Goal: Use online tool/utility: Utilize a website feature to perform a specific function

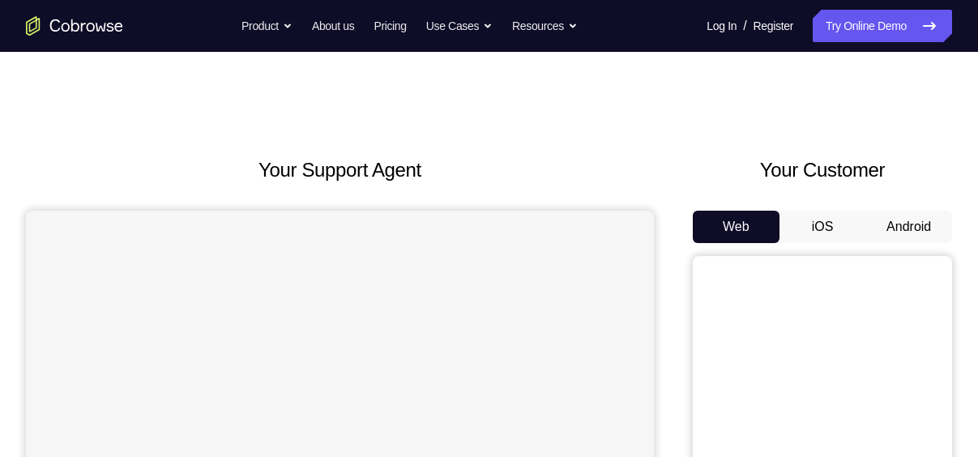
click at [910, 226] on button "Android" at bounding box center [908, 227] width 87 height 32
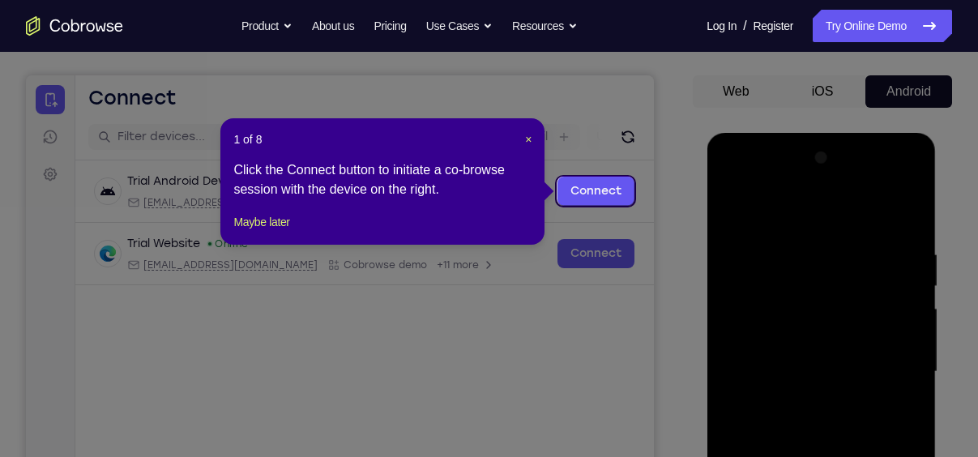
scroll to position [132, 0]
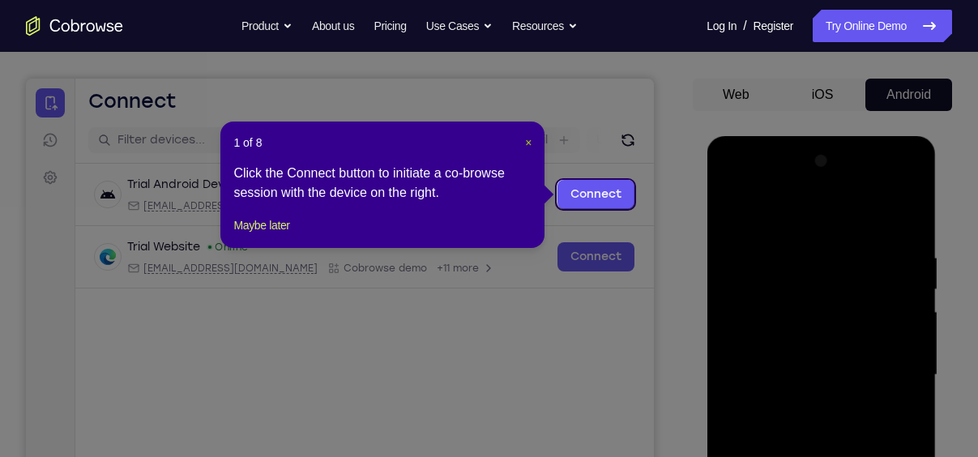
click at [528, 143] on span "×" at bounding box center [528, 142] width 6 height 13
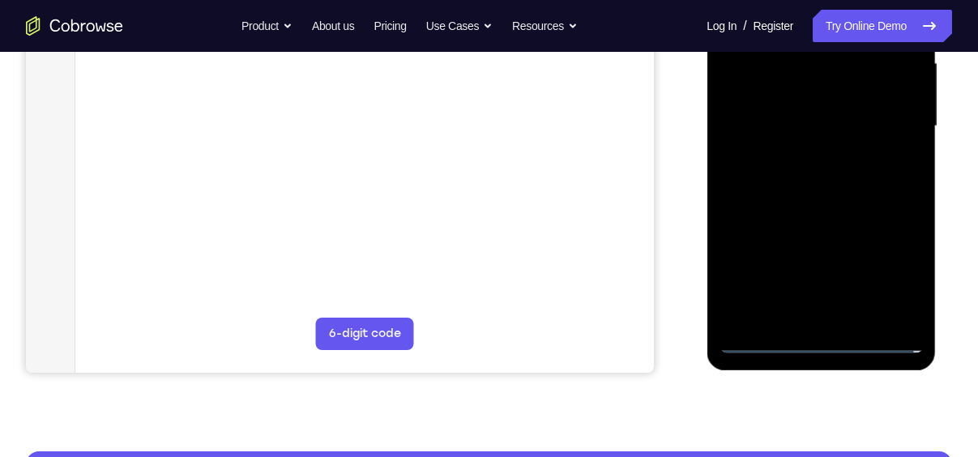
scroll to position [402, 0]
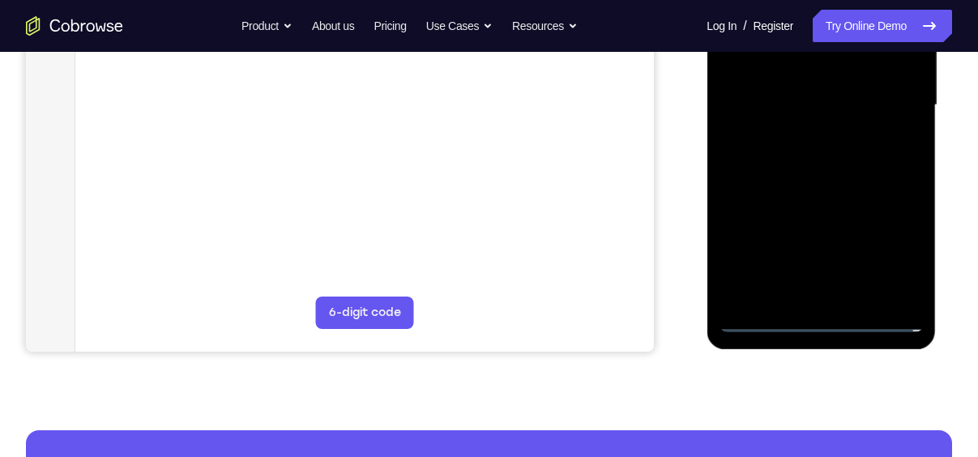
click at [827, 322] on div at bounding box center [820, 105] width 204 height 454
click at [887, 254] on div at bounding box center [820, 105] width 204 height 454
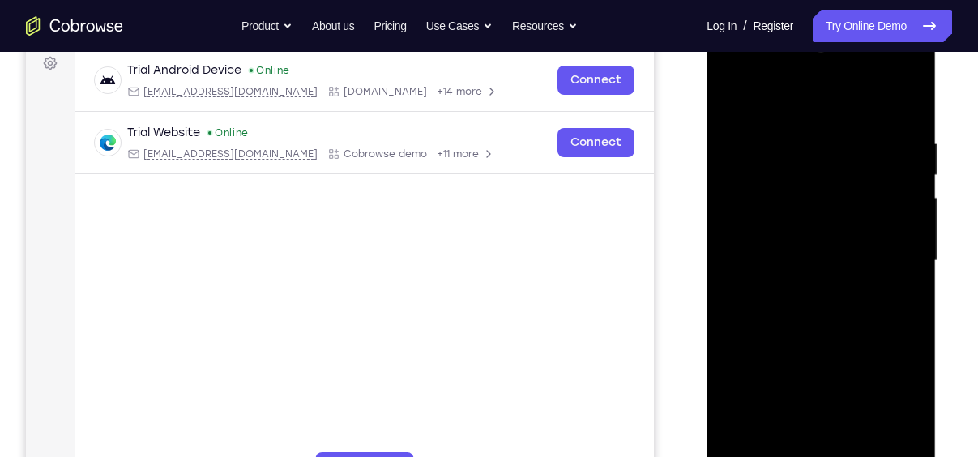
scroll to position [245, 0]
click at [806, 114] on div at bounding box center [820, 262] width 204 height 454
click at [820, 104] on div at bounding box center [820, 262] width 204 height 454
click at [893, 249] on div at bounding box center [820, 262] width 204 height 454
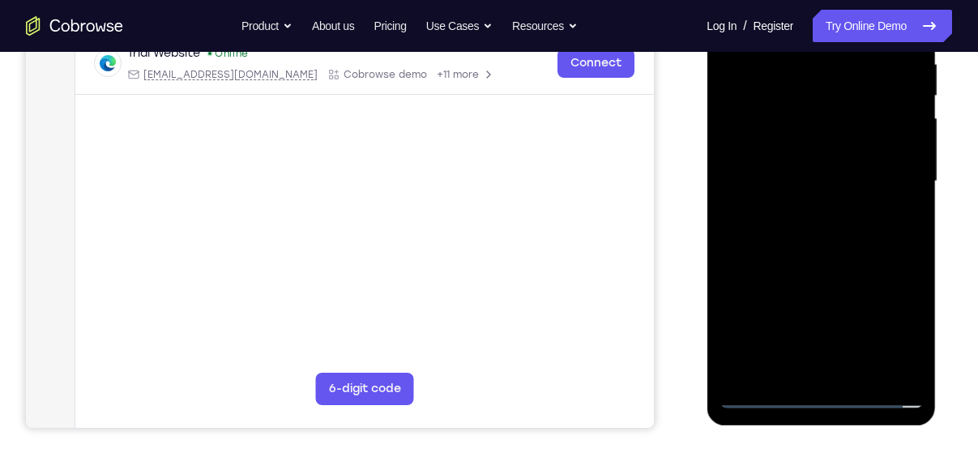
scroll to position [317, 0]
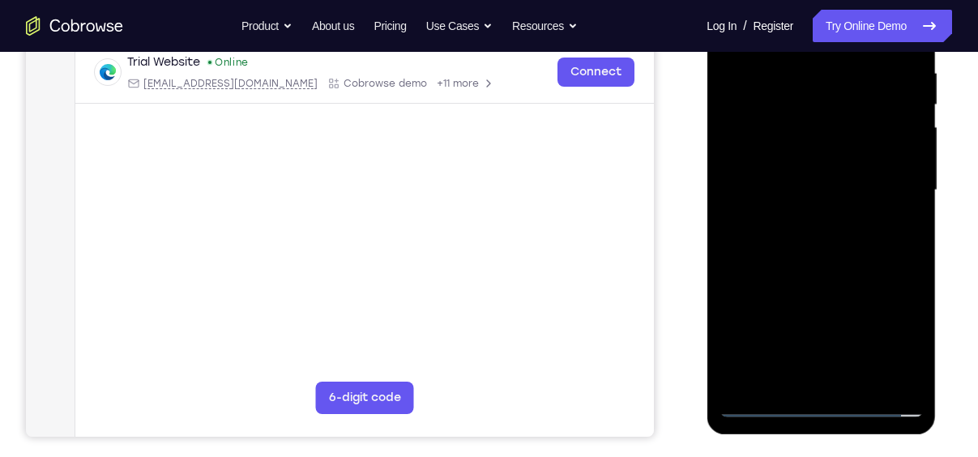
click at [798, 220] on div at bounding box center [820, 191] width 204 height 454
click at [825, 175] on div at bounding box center [820, 191] width 204 height 454
click at [833, 160] on div at bounding box center [820, 191] width 204 height 454
click at [835, 185] on div at bounding box center [820, 191] width 204 height 454
click at [772, 177] on div at bounding box center [820, 191] width 204 height 454
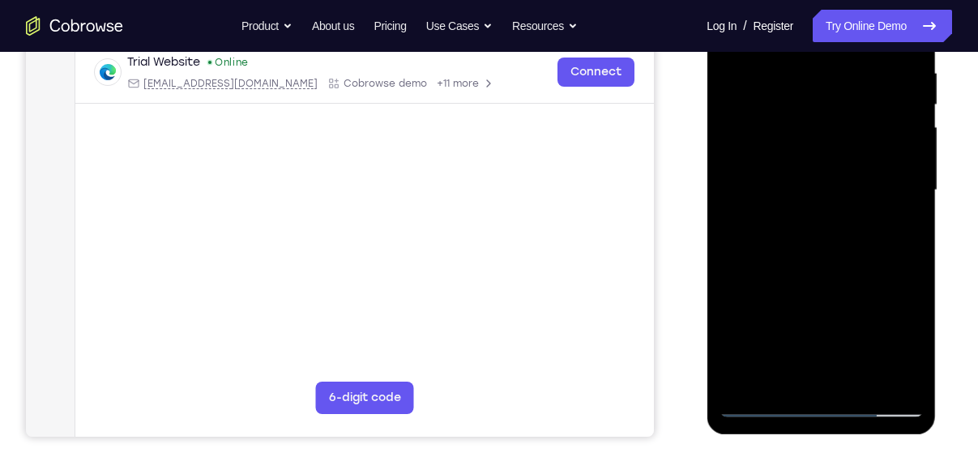
click at [807, 254] on div at bounding box center [820, 191] width 204 height 454
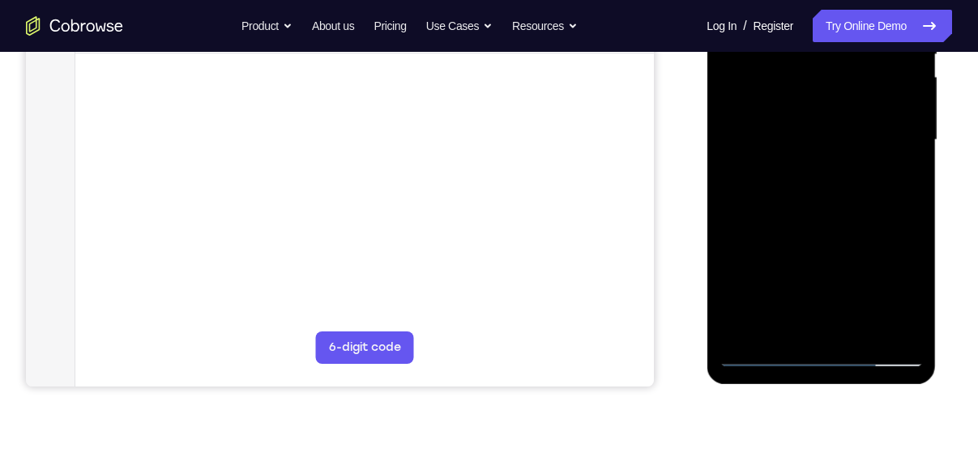
scroll to position [292, 0]
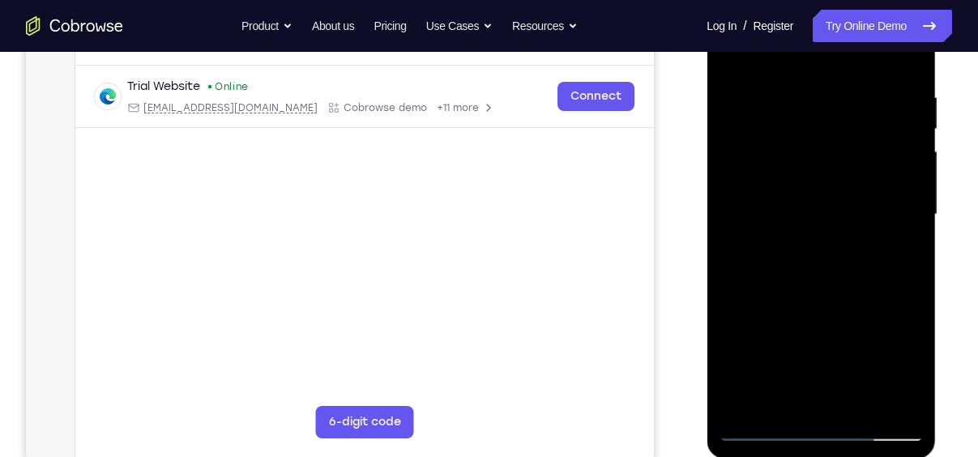
click at [853, 411] on div at bounding box center [820, 215] width 204 height 454
click at [829, 298] on div at bounding box center [820, 215] width 204 height 454
click at [843, 190] on div at bounding box center [820, 215] width 204 height 454
click at [897, 256] on div at bounding box center [820, 215] width 204 height 454
click at [892, 257] on div at bounding box center [820, 215] width 204 height 454
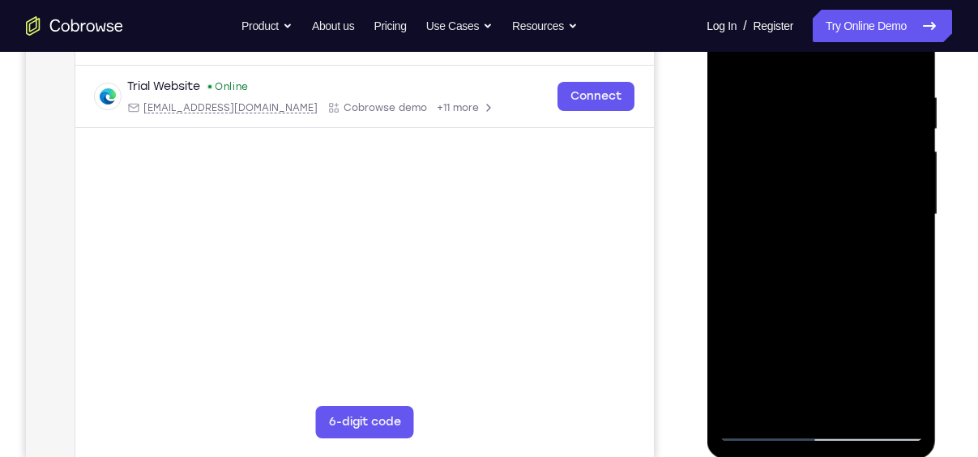
click at [854, 173] on div at bounding box center [820, 215] width 204 height 454
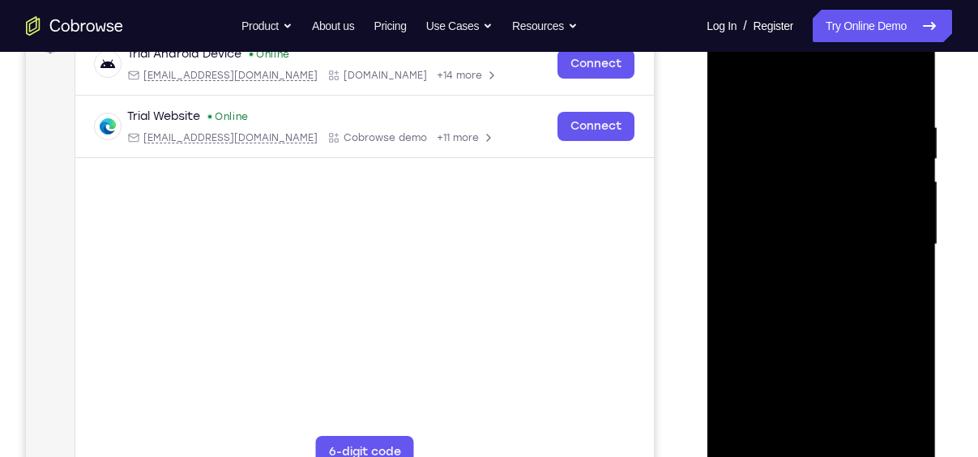
scroll to position [262, 0]
click at [790, 432] on div at bounding box center [820, 246] width 204 height 454
click at [903, 286] on div at bounding box center [820, 246] width 204 height 454
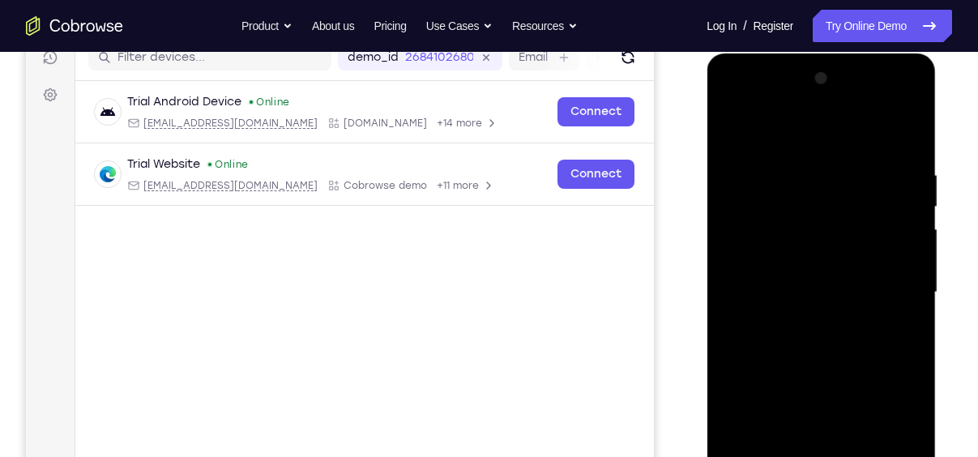
scroll to position [222, 0]
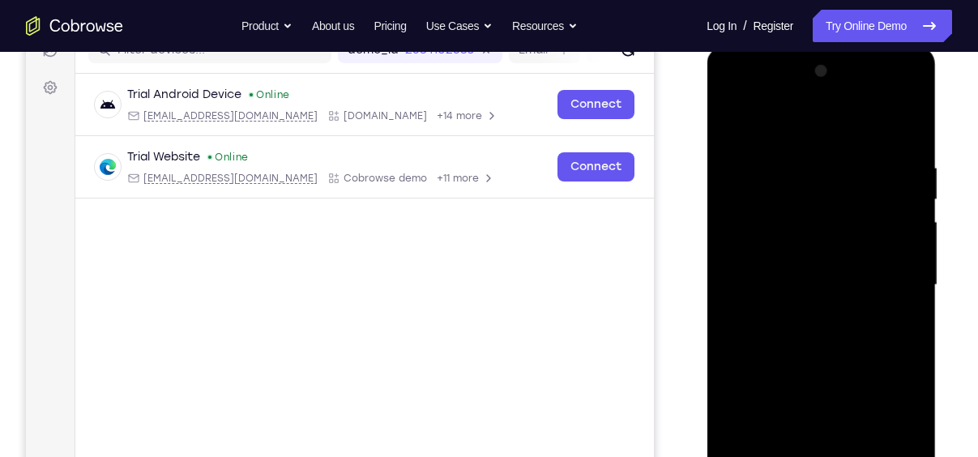
click at [733, 121] on div at bounding box center [820, 285] width 204 height 454
click at [908, 124] on div at bounding box center [820, 285] width 204 height 454
click at [748, 160] on div at bounding box center [820, 285] width 204 height 454
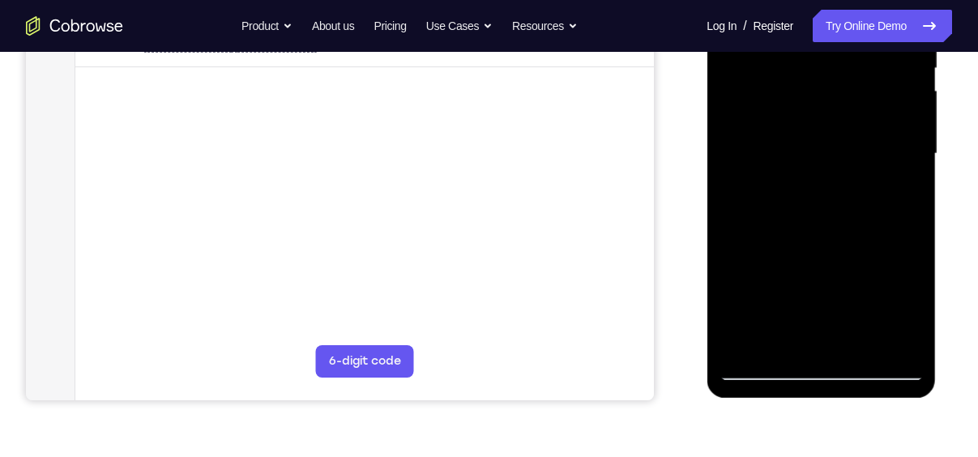
scroll to position [355, 0]
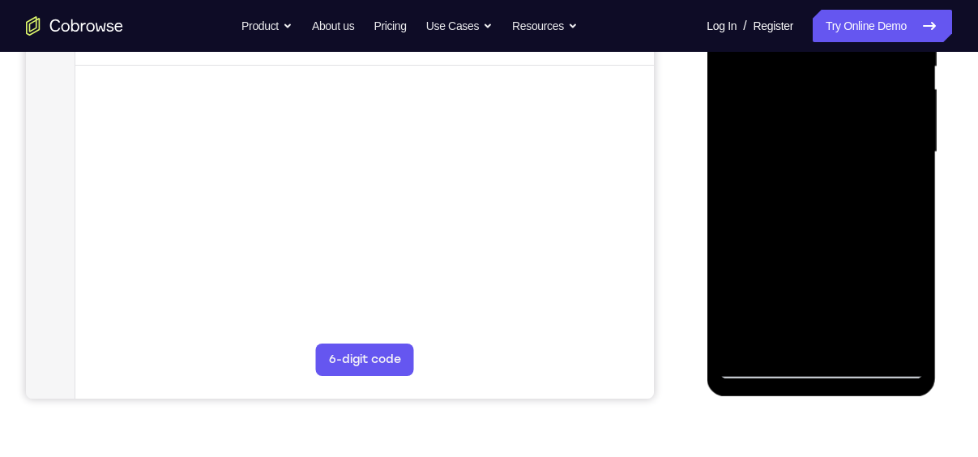
click at [884, 277] on div at bounding box center [820, 152] width 204 height 454
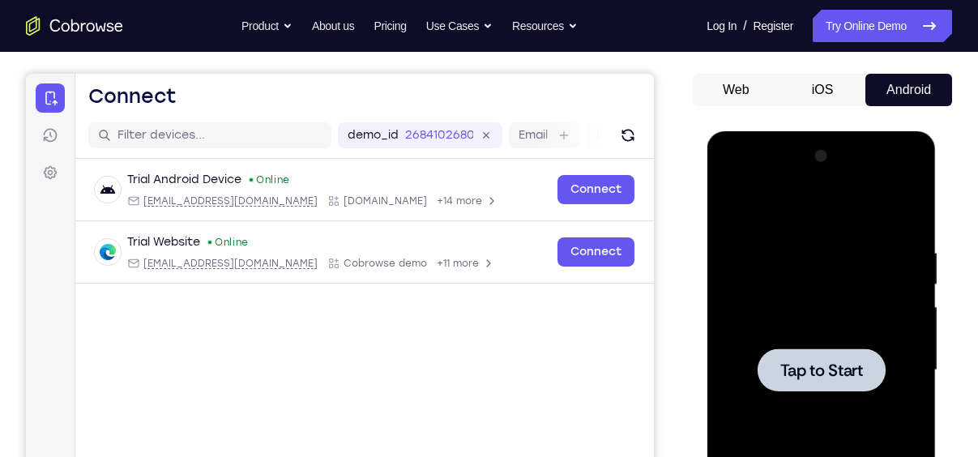
scroll to position [119, 0]
